Goal: Check status: Check status

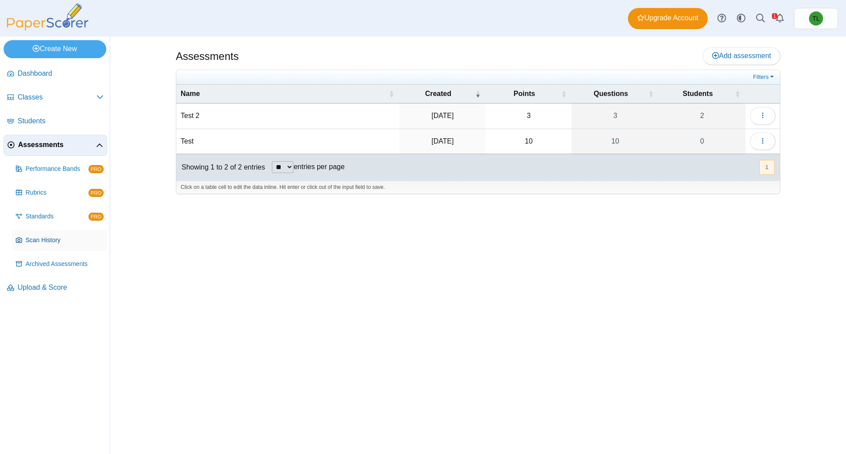
click at [38, 244] on span "Scan History" at bounding box center [65, 240] width 78 height 9
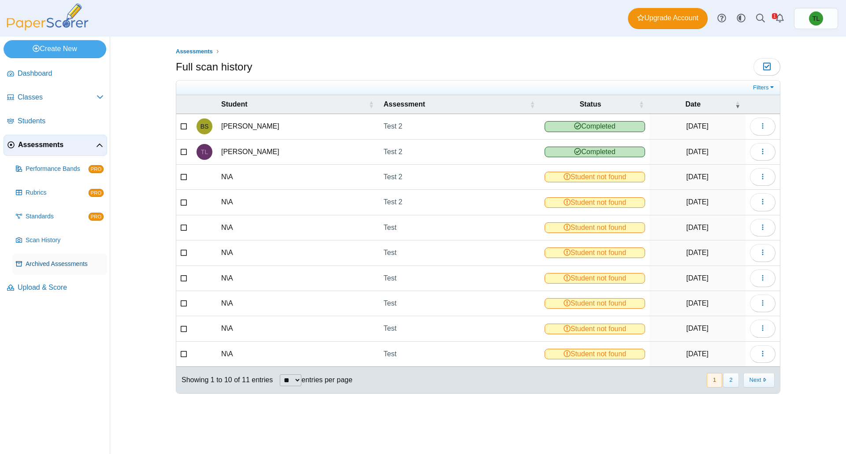
click at [45, 270] on link "Archived Assessments" at bounding box center [59, 264] width 95 height 21
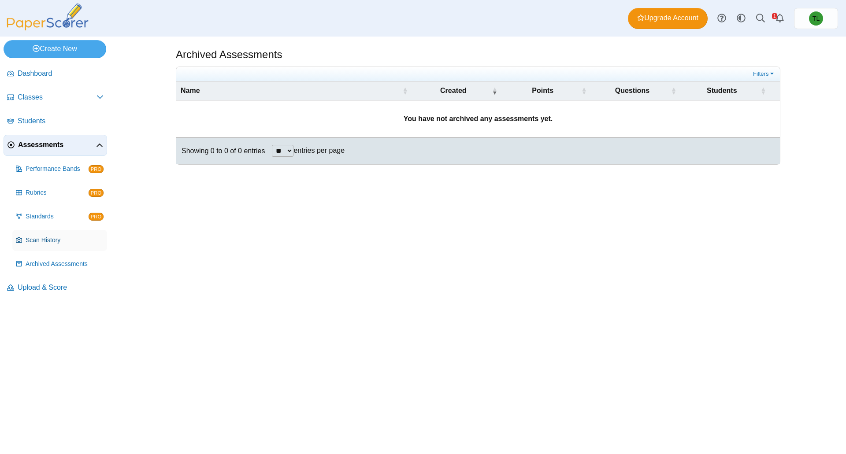
click at [32, 247] on link "Scan History" at bounding box center [59, 240] width 95 height 21
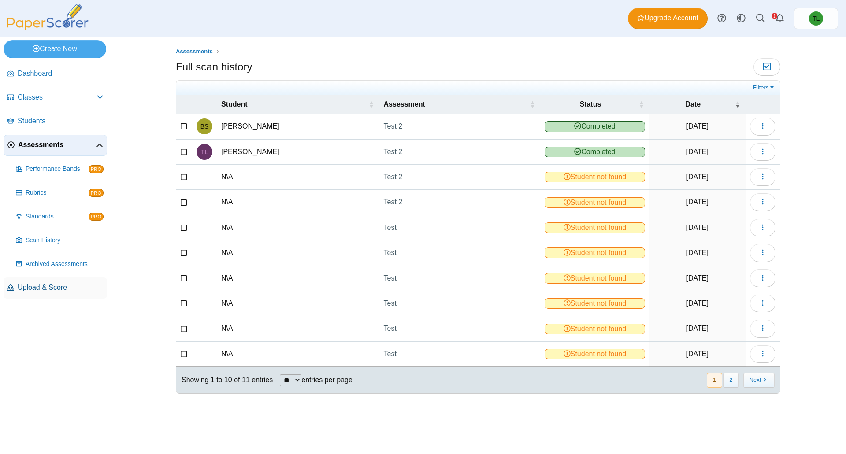
click at [61, 289] on span "Upload & Score" at bounding box center [61, 288] width 86 height 10
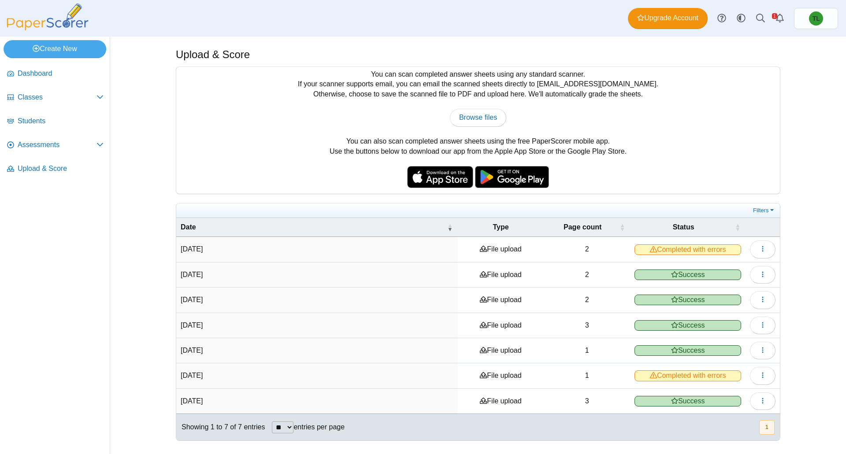
click at [666, 246] on span "Completed with errors" at bounding box center [688, 250] width 107 height 11
click at [693, 249] on span "Completed with errors" at bounding box center [688, 250] width 107 height 11
click at [763, 250] on icon "button" at bounding box center [762, 248] width 7 height 7
click at [479, 120] on span "Browse files" at bounding box center [478, 117] width 38 height 7
type input "**********"
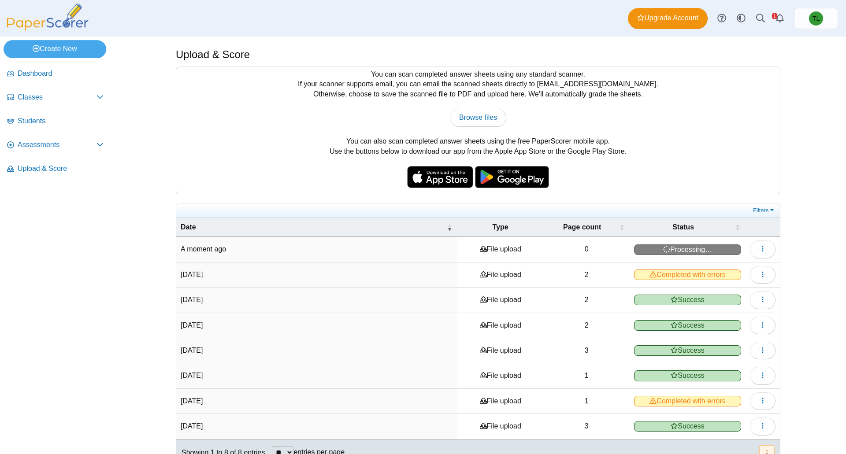
click at [724, 274] on span "Completed with errors" at bounding box center [687, 275] width 107 height 11
click at [763, 278] on button "button" at bounding box center [763, 275] width 26 height 18
click at [740, 299] on link "View scanned pages" at bounding box center [719, 294] width 106 height 13
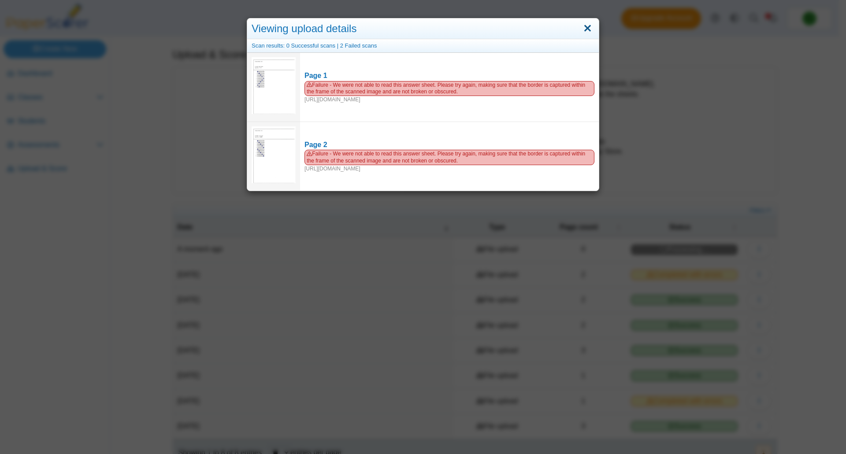
click at [583, 29] on link "Close" at bounding box center [588, 28] width 14 height 15
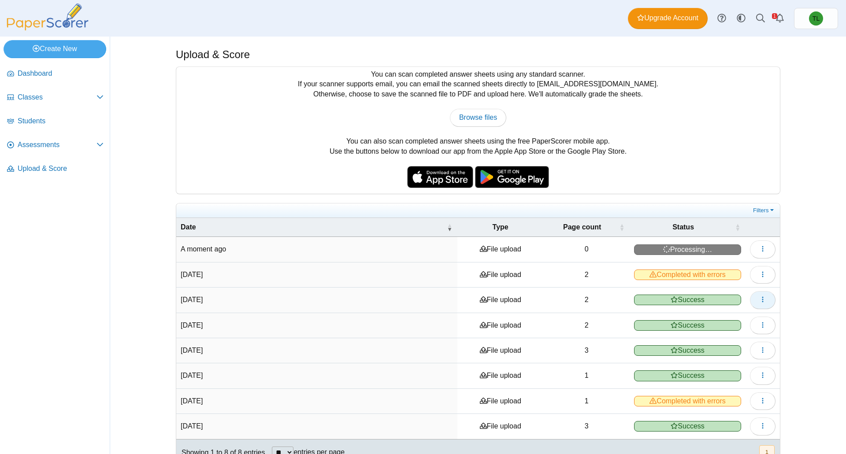
click at [759, 296] on span "button" at bounding box center [762, 299] width 7 height 7
click at [741, 317] on link "View scanned pages" at bounding box center [719, 319] width 106 height 13
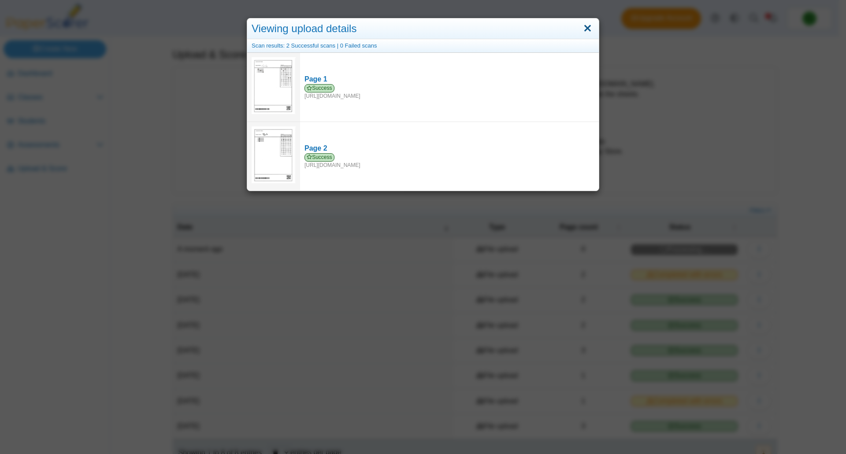
click at [585, 29] on link "Close" at bounding box center [588, 28] width 14 height 15
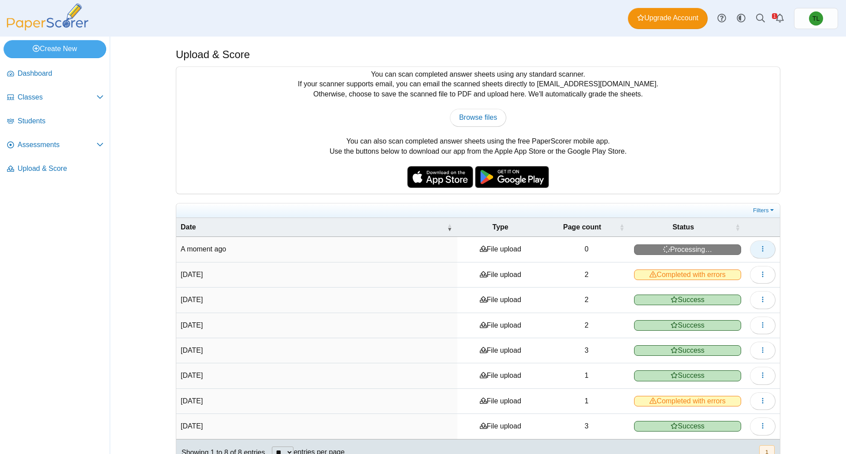
click at [759, 251] on icon "button" at bounding box center [762, 248] width 7 height 7
click at [486, 290] on td "File upload" at bounding box center [500, 300] width 86 height 25
click at [673, 300] on icon at bounding box center [674, 299] width 7 height 7
